Goal: Go to known website: Go to known website

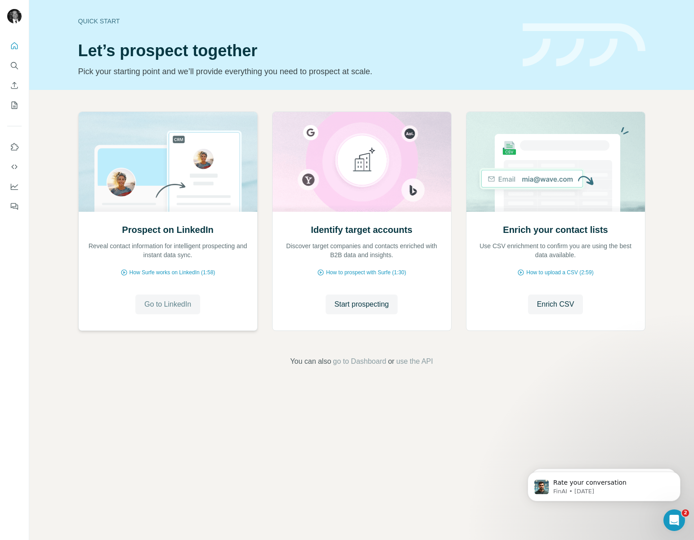
click at [167, 301] on span "Go to LinkedIn" at bounding box center [167, 304] width 47 height 11
click at [13, 47] on icon "Quick start" at bounding box center [14, 45] width 9 height 9
click at [12, 41] on icon "Quick start" at bounding box center [14, 45] width 9 height 9
